Goal: Task Accomplishment & Management: Manage account settings

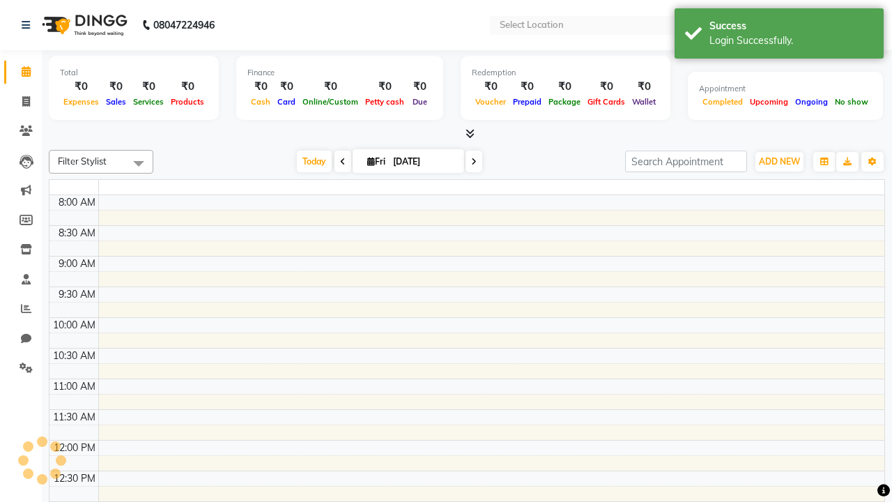
select select "en"
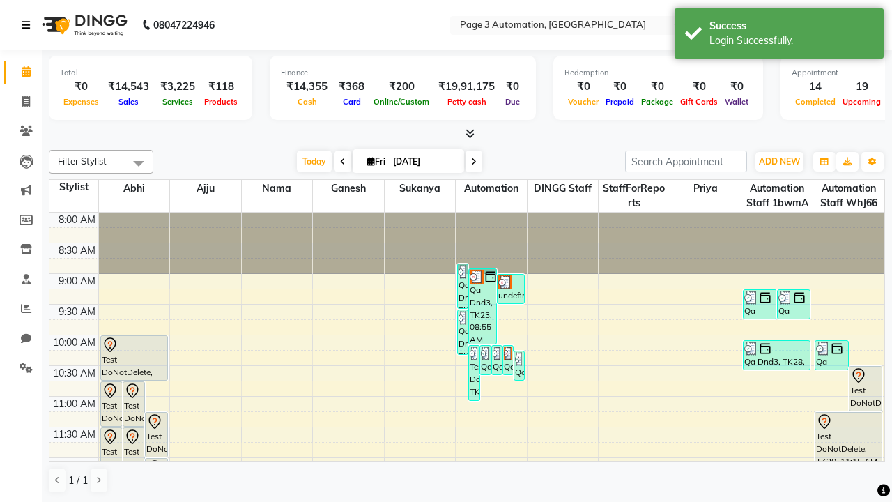
click at [29, 25] on icon at bounding box center [26, 25] width 8 height 10
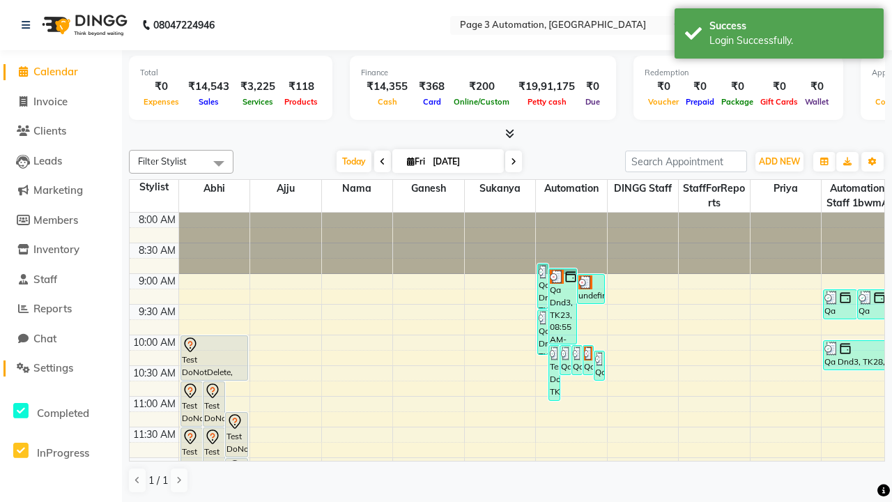
click at [61, 368] on span "Settings" at bounding box center [53, 367] width 40 height 13
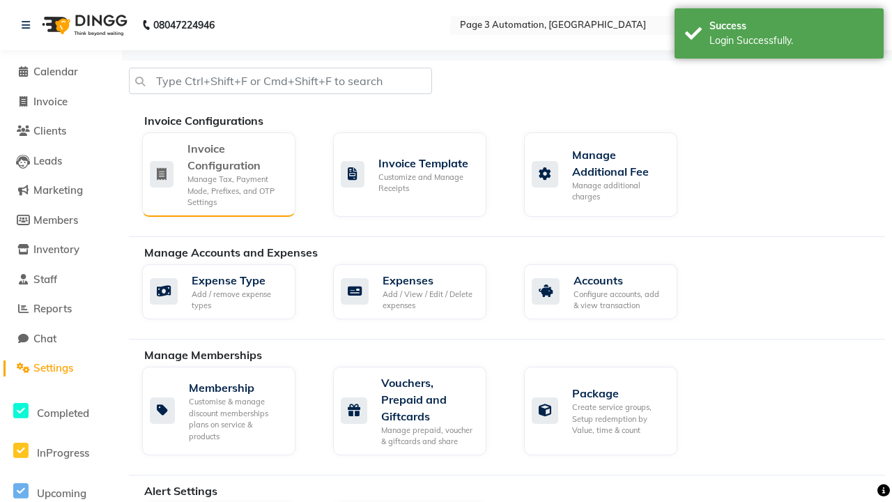
click at [218, 174] on div "Manage Tax, Payment Mode, Prefixes, and OTP Settings" at bounding box center [236, 191] width 97 height 35
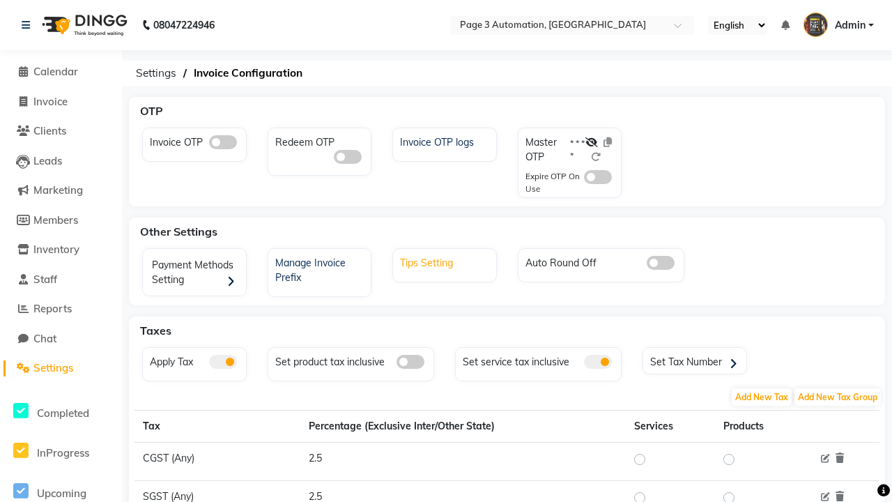
click at [446, 261] on div "Tips Setting" at bounding box center [447, 261] width 100 height 18
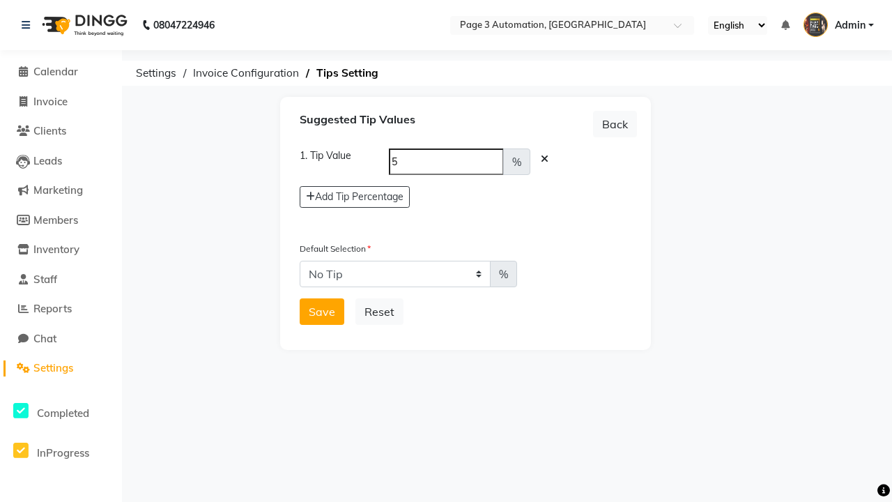
select select "5"
click at [322, 312] on button "Save" at bounding box center [322, 311] width 45 height 26
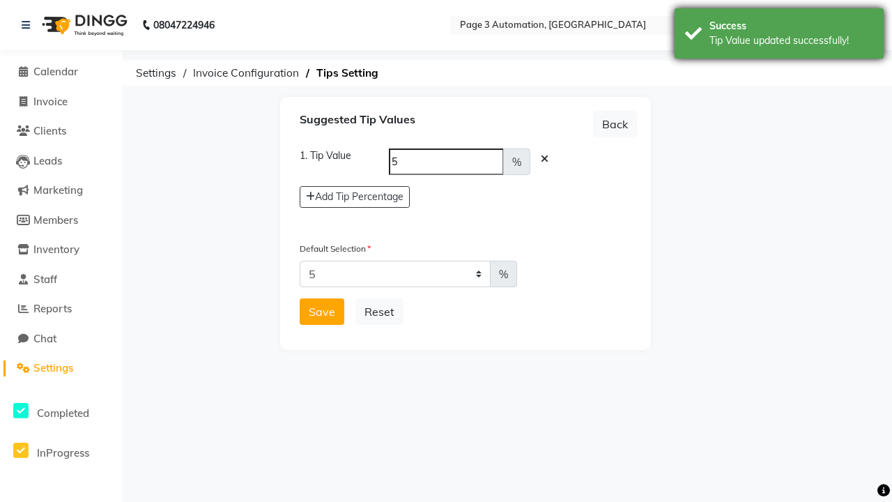
click at [779, 36] on div "Tip Value updated successfully!" at bounding box center [792, 40] width 164 height 15
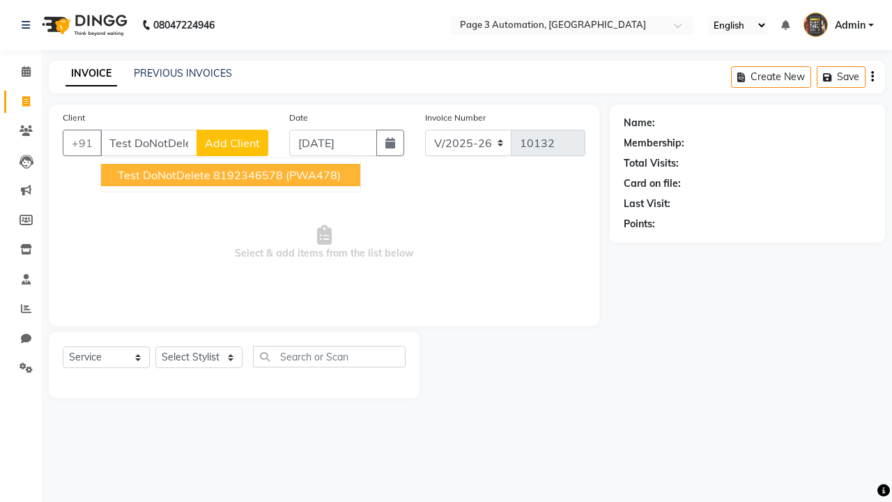
select select "2774"
select select "service"
click at [232, 175] on ngb-highlight "8192346578" at bounding box center [248, 175] width 70 height 14
type input "8192346578"
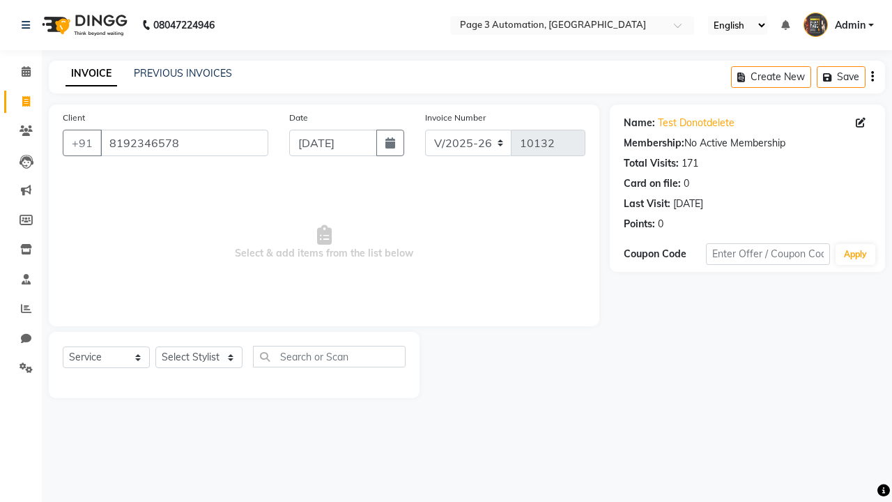
select select "712"
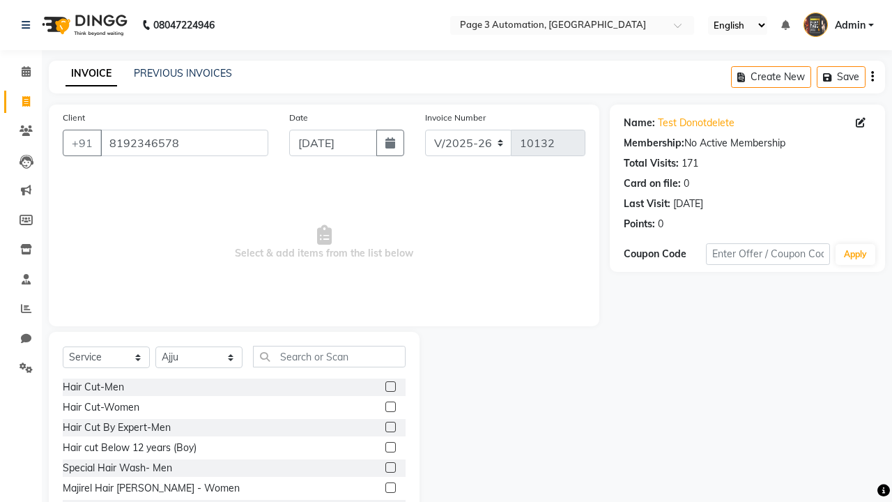
click at [390, 427] on label at bounding box center [391, 427] width 10 height 10
click at [390, 427] on input "checkbox" at bounding box center [390, 427] width 9 height 9
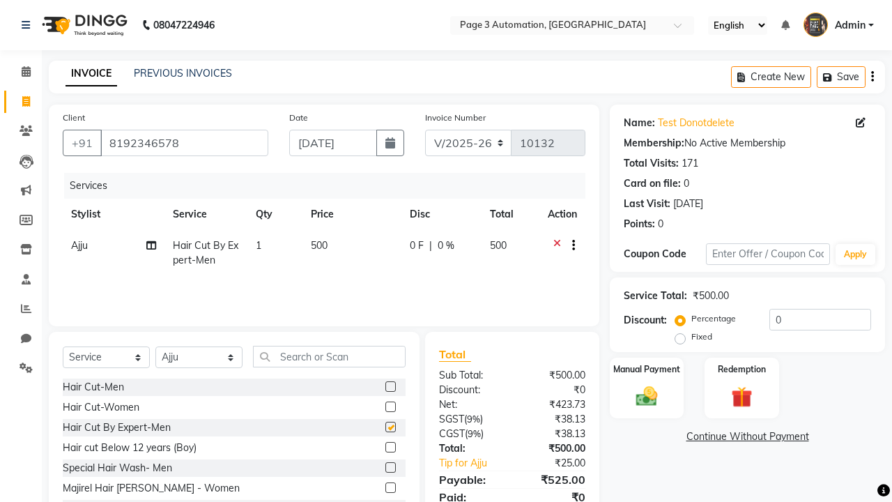
checkbox input "false"
click at [29, 25] on icon at bounding box center [26, 25] width 8 height 10
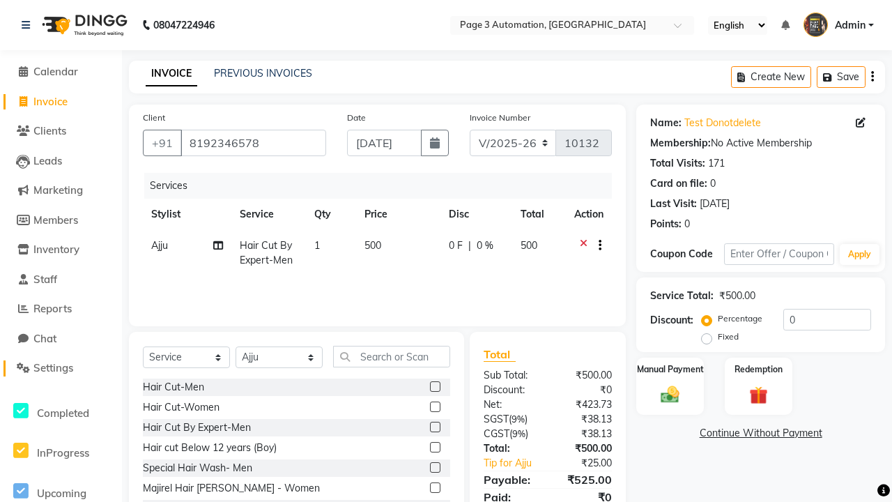
click at [61, 368] on span "Settings" at bounding box center [53, 367] width 40 height 13
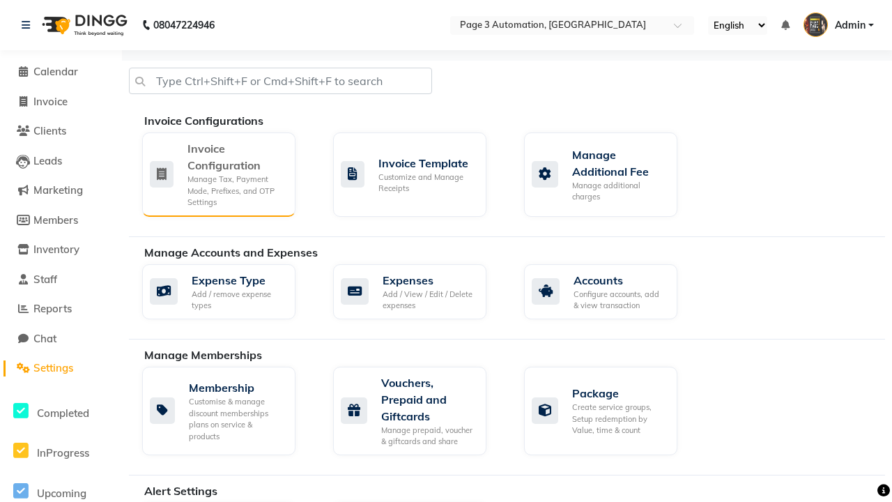
click at [218, 174] on div "Manage Tax, Payment Mode, Prefixes, and OTP Settings" at bounding box center [236, 191] width 97 height 35
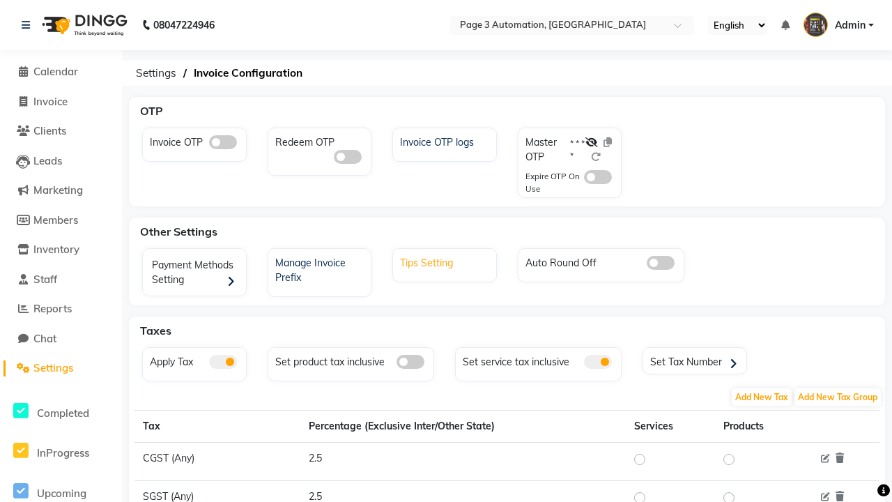
click at [446, 261] on div "Tips Setting" at bounding box center [447, 261] width 100 height 18
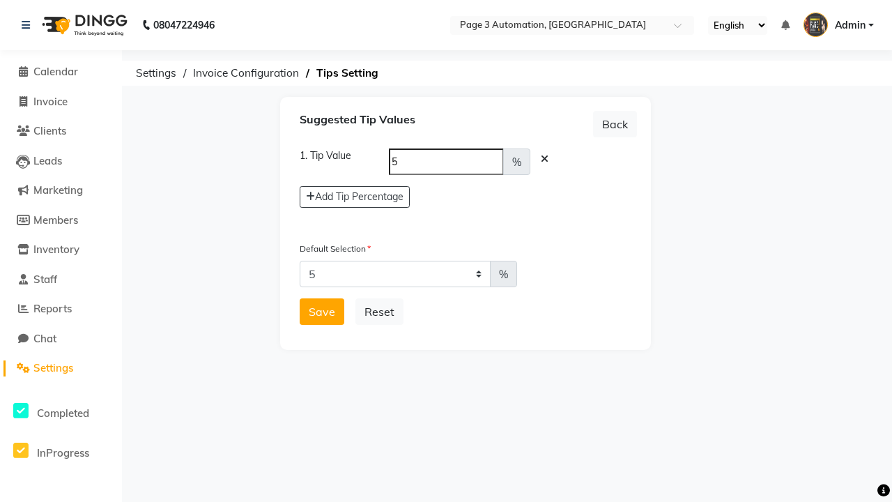
select select "0"
click at [322, 312] on button "Save" at bounding box center [322, 311] width 45 height 26
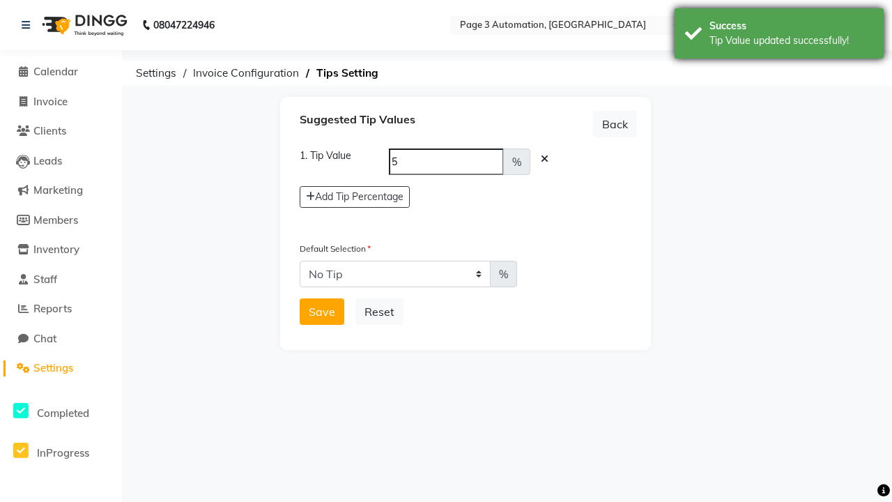
click at [779, 36] on div "Tip Value updated successfully!" at bounding box center [792, 40] width 164 height 15
